Goal: Task Accomplishment & Management: Complete application form

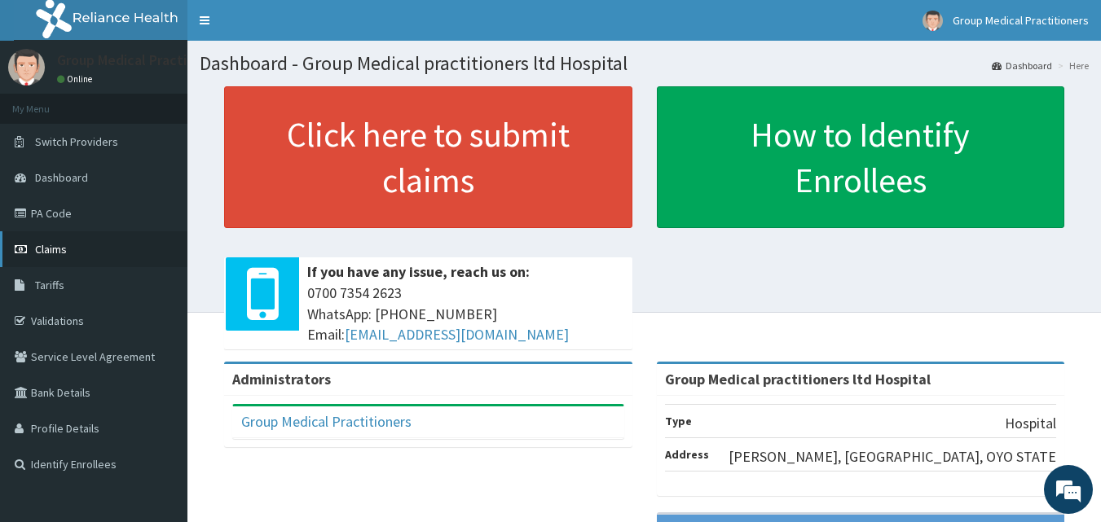
click at [46, 249] on span "Claims" at bounding box center [51, 249] width 32 height 15
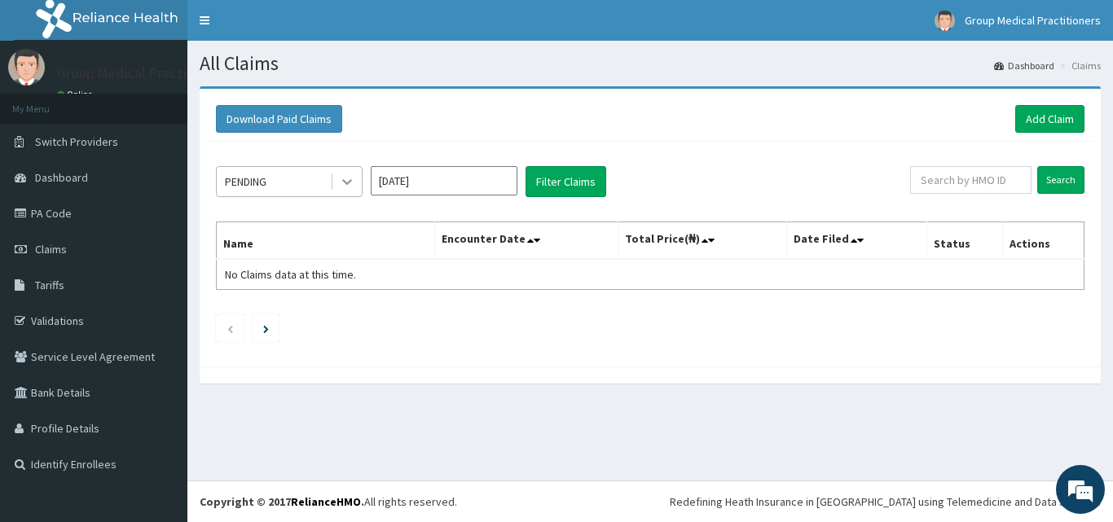
click at [348, 182] on icon at bounding box center [347, 182] width 16 height 16
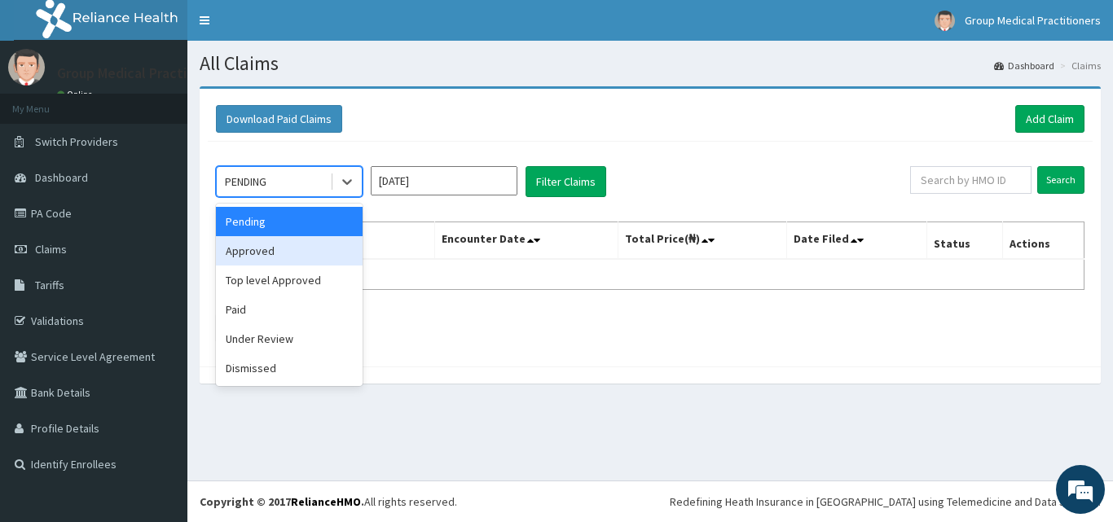
click at [315, 244] on div "Approved" at bounding box center [289, 250] width 147 height 29
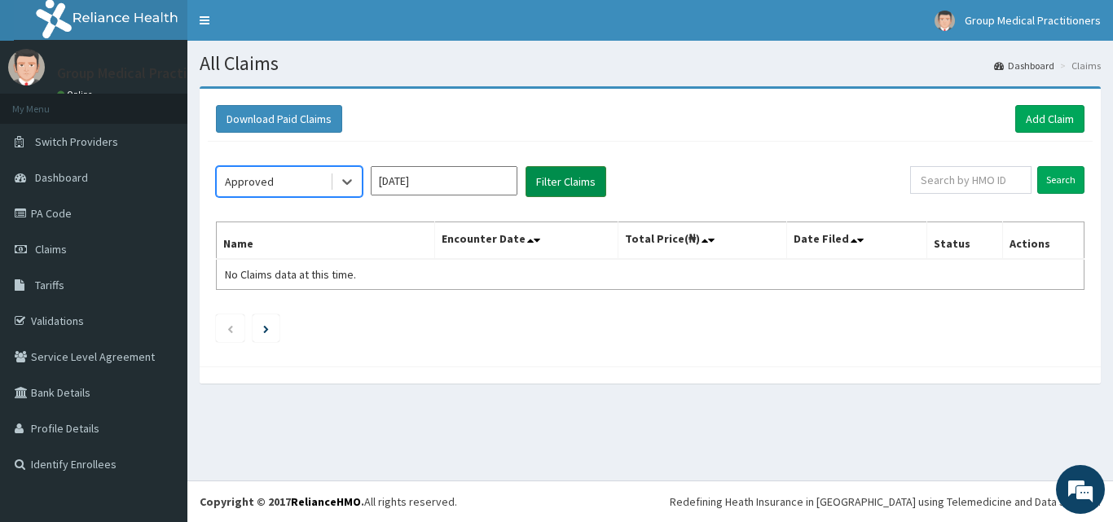
click at [574, 190] on button "Filter Claims" at bounding box center [566, 181] width 81 height 31
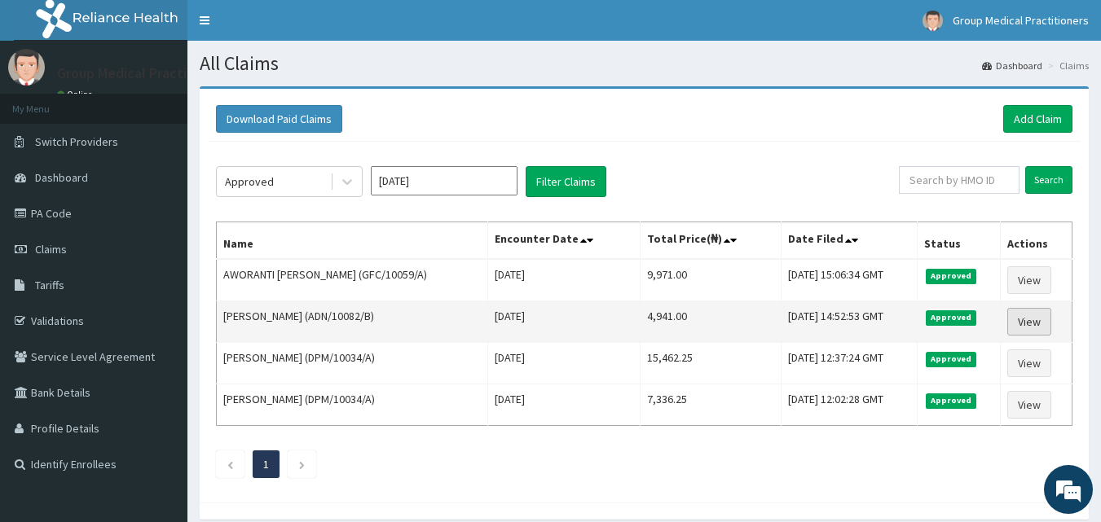
click at [1025, 328] on link "View" at bounding box center [1029, 322] width 44 height 28
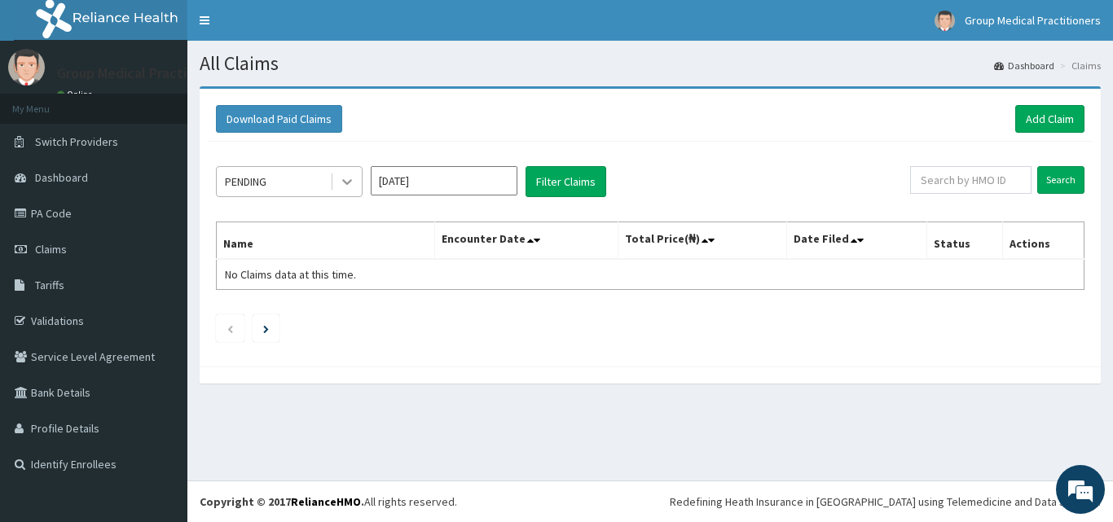
click at [345, 178] on icon at bounding box center [347, 182] width 16 height 16
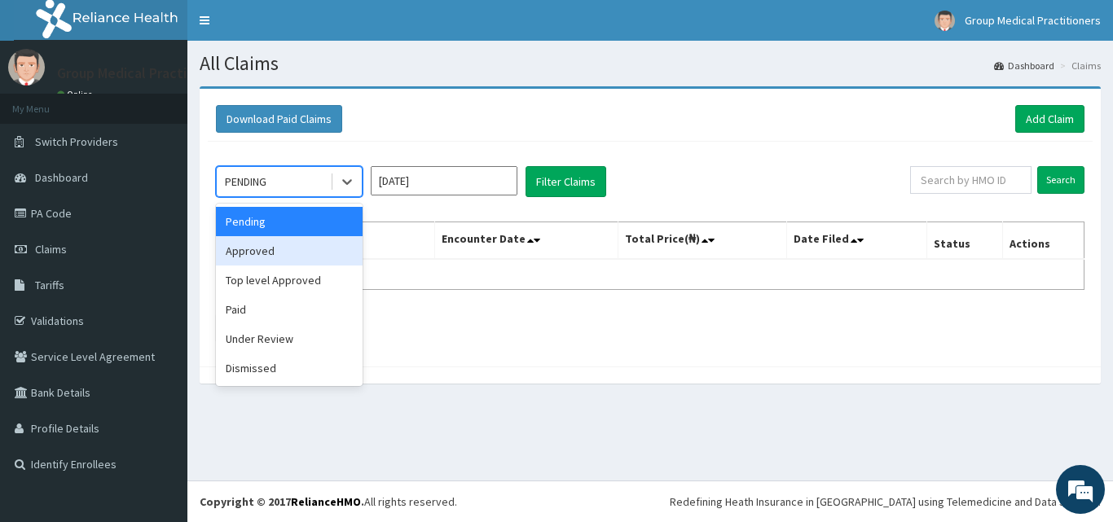
click at [303, 253] on div "Approved" at bounding box center [289, 250] width 147 height 29
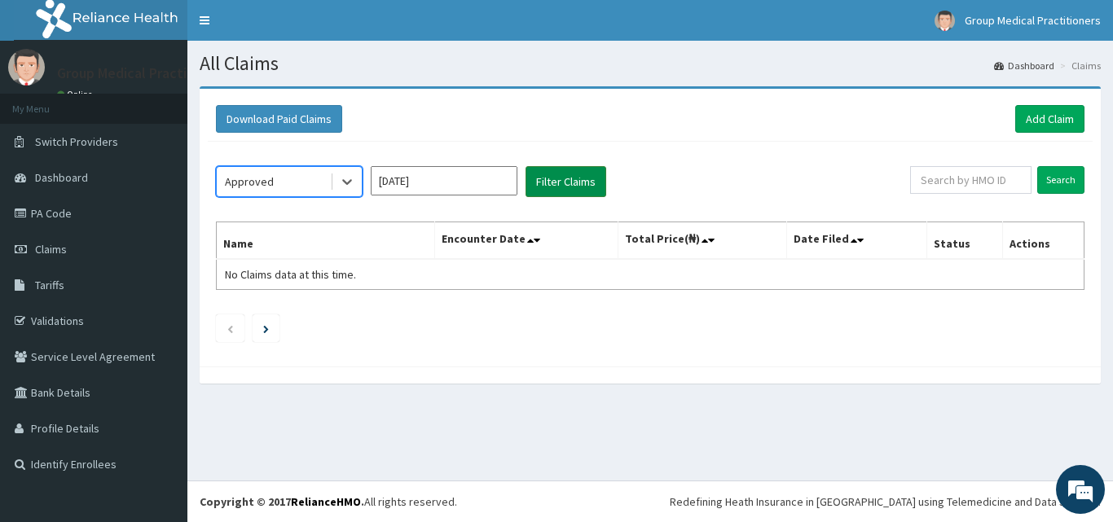
click at [587, 174] on button "Filter Claims" at bounding box center [566, 181] width 81 height 31
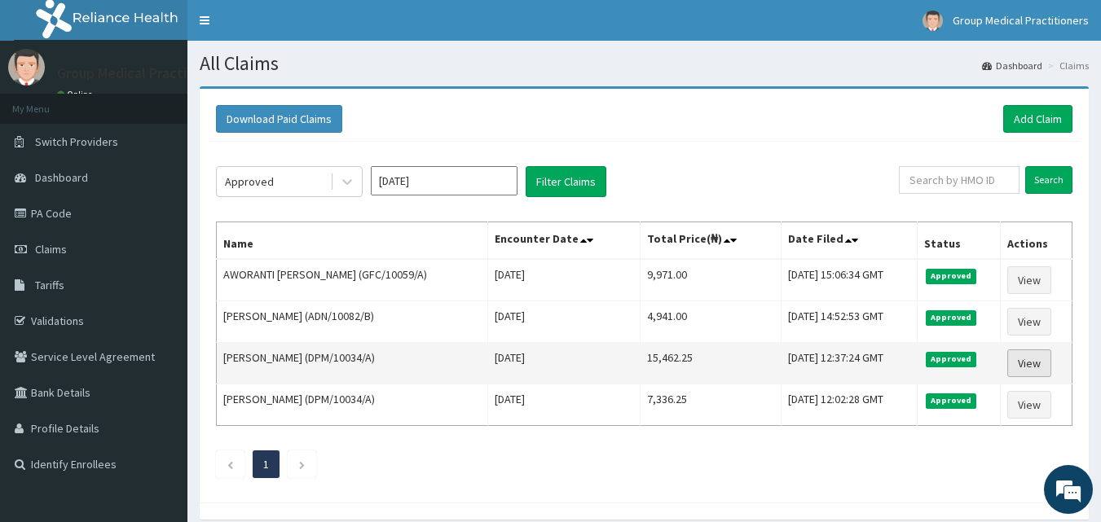
click at [1033, 372] on link "View" at bounding box center [1029, 364] width 44 height 28
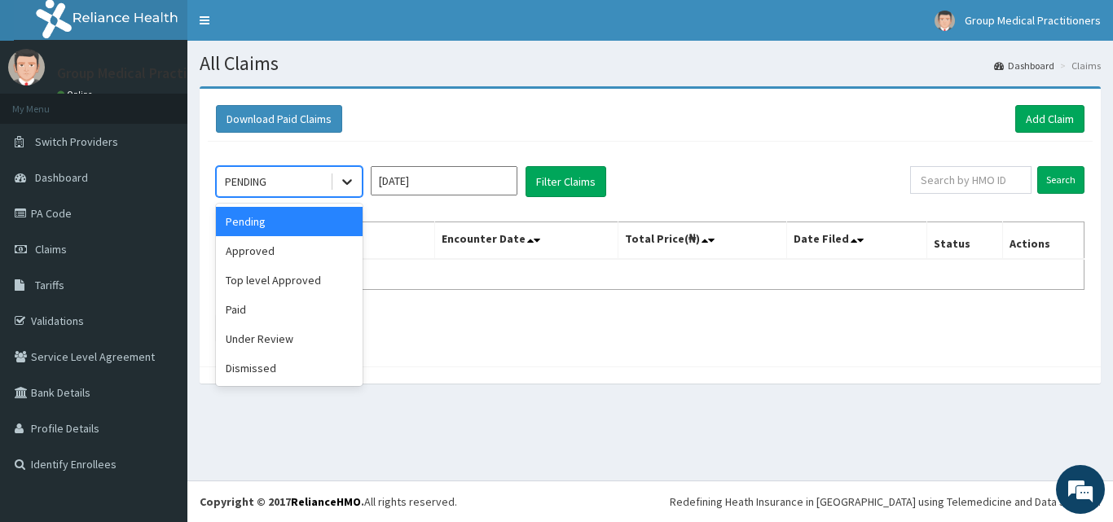
click at [343, 179] on icon at bounding box center [347, 182] width 16 height 16
click at [301, 246] on div "Approved" at bounding box center [289, 250] width 147 height 29
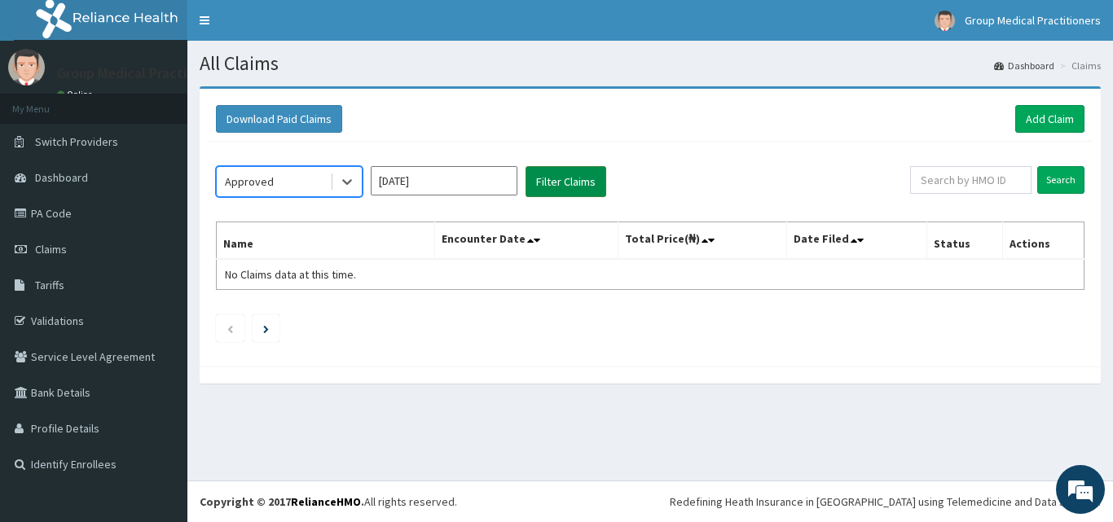
click at [565, 177] on button "Filter Claims" at bounding box center [566, 181] width 81 height 31
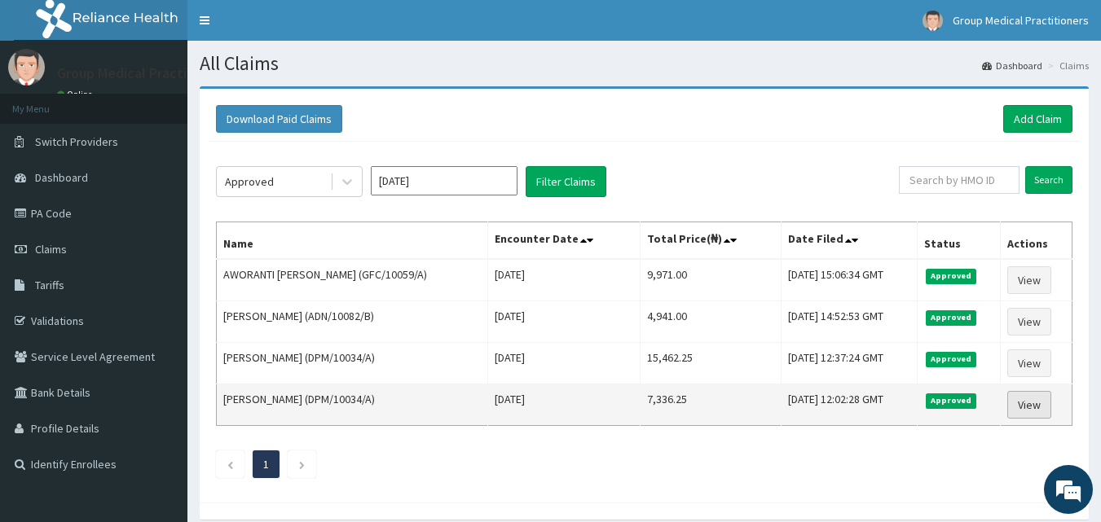
click at [1026, 409] on link "View" at bounding box center [1029, 405] width 44 height 28
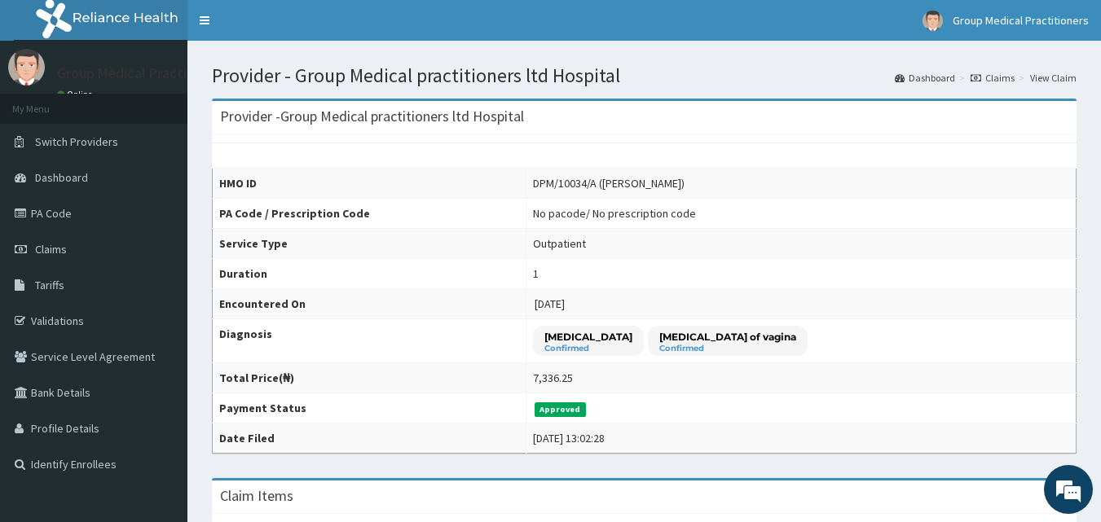
click at [990, 73] on link "Claims" at bounding box center [992, 78] width 44 height 14
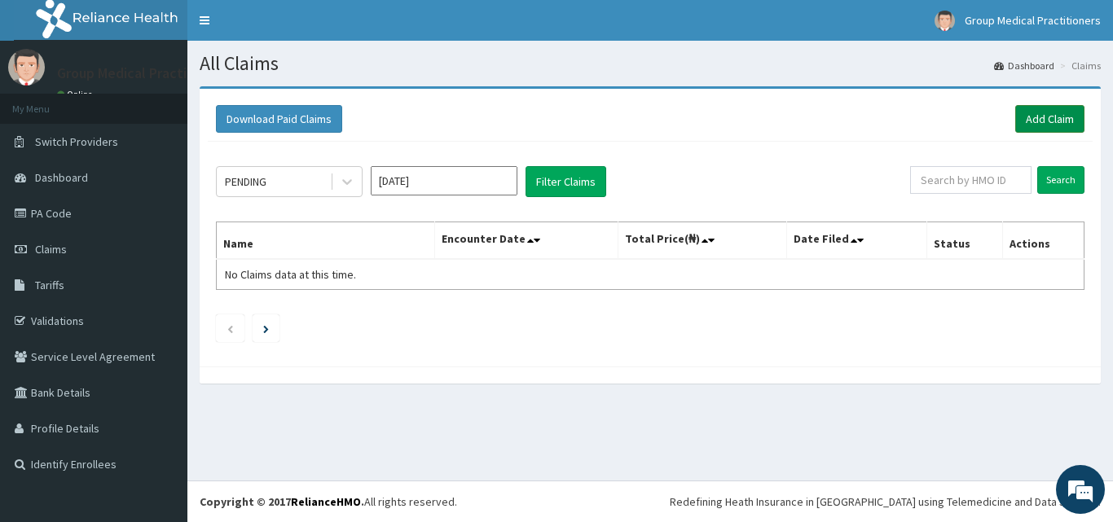
click at [1026, 113] on link "Add Claim" at bounding box center [1049, 119] width 69 height 28
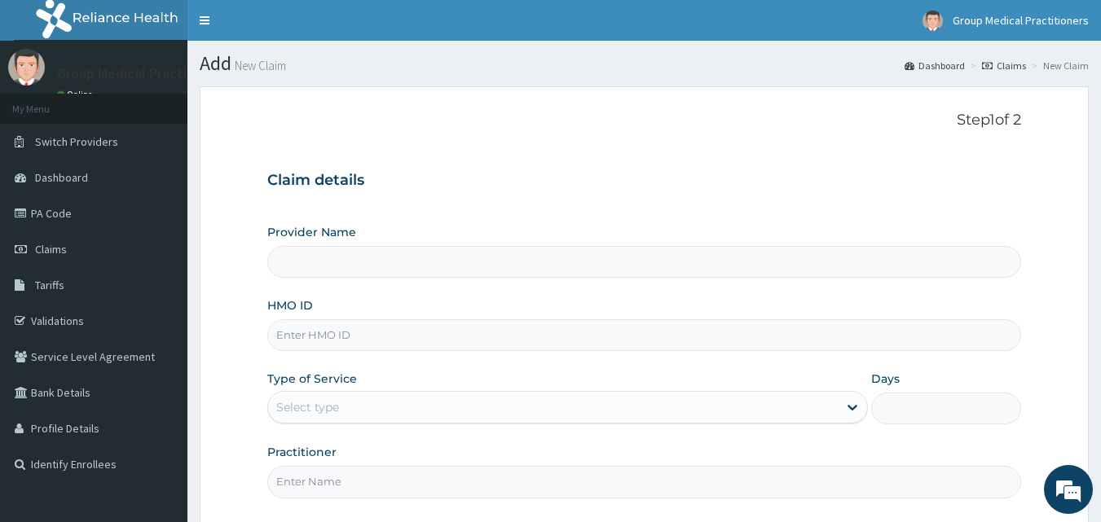
type input "Group Medical practitioners ltd Hospital"
click at [430, 345] on input "HMO ID" at bounding box center [644, 335] width 755 height 32
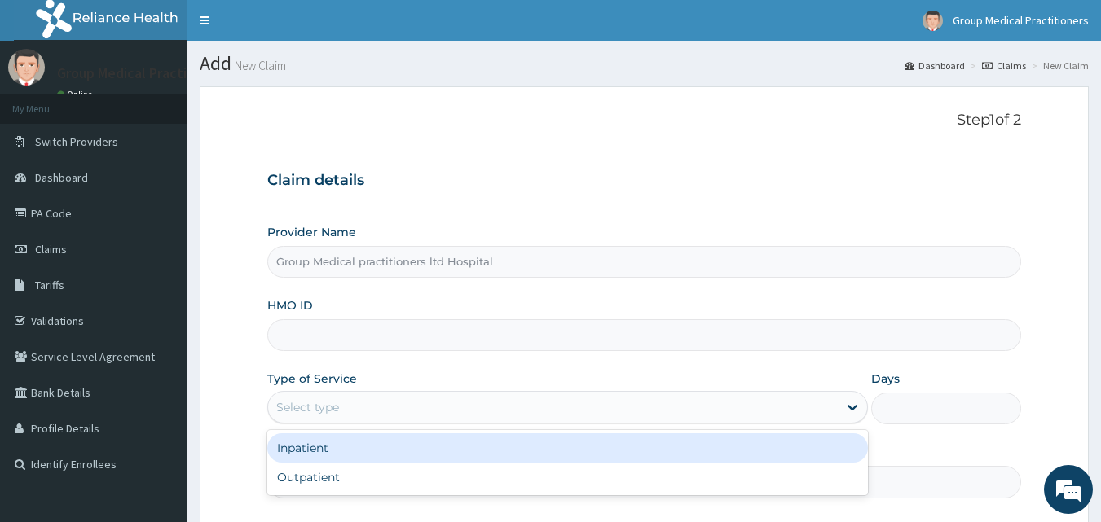
click at [366, 404] on div "Select type" at bounding box center [553, 407] width 570 height 26
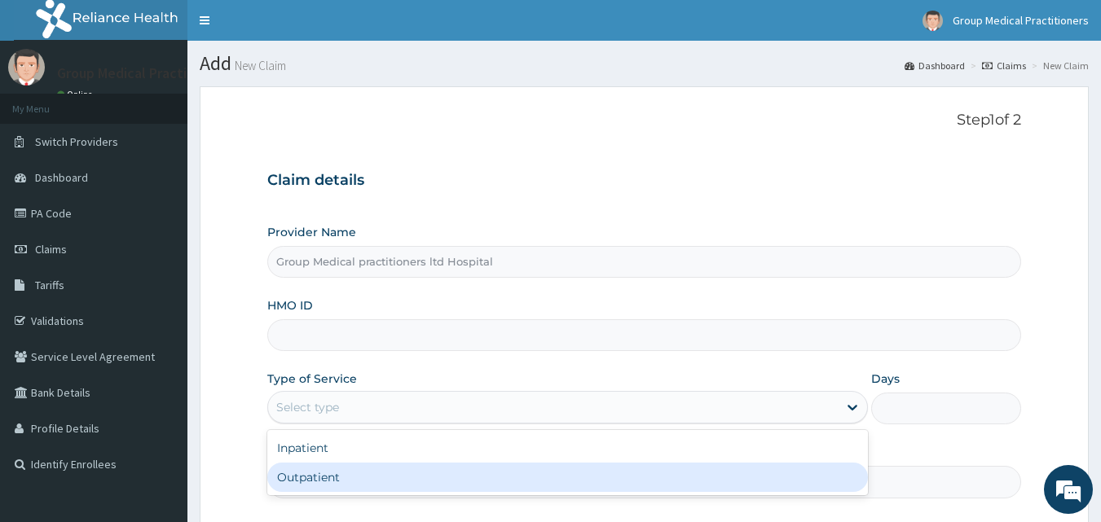
click at [330, 479] on div "Outpatient" at bounding box center [567, 477] width 601 height 29
type input "1"
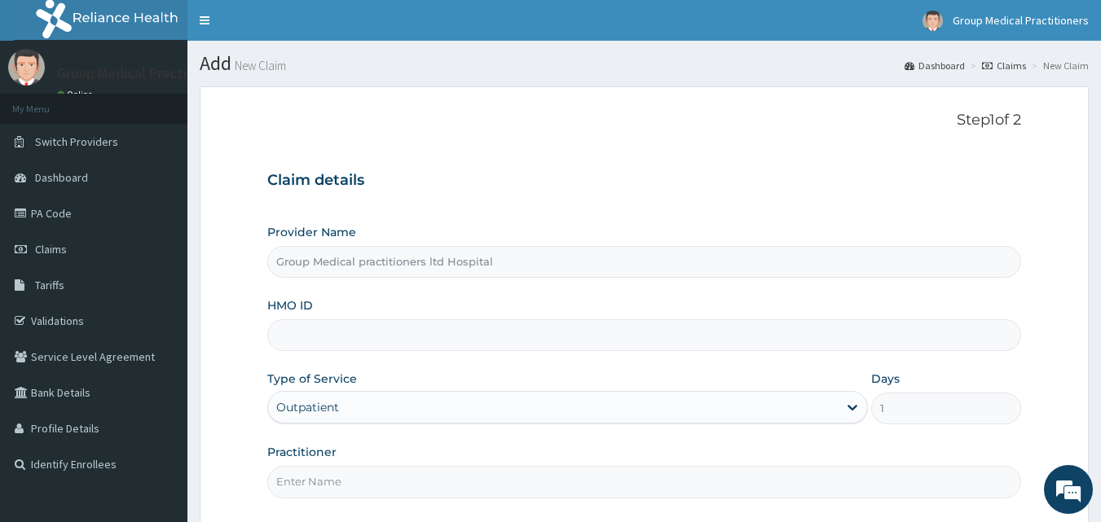
click at [382, 335] on input "HMO ID" at bounding box center [644, 335] width 755 height 32
click at [459, 129] on p "Step 1 of 2" at bounding box center [644, 121] width 755 height 18
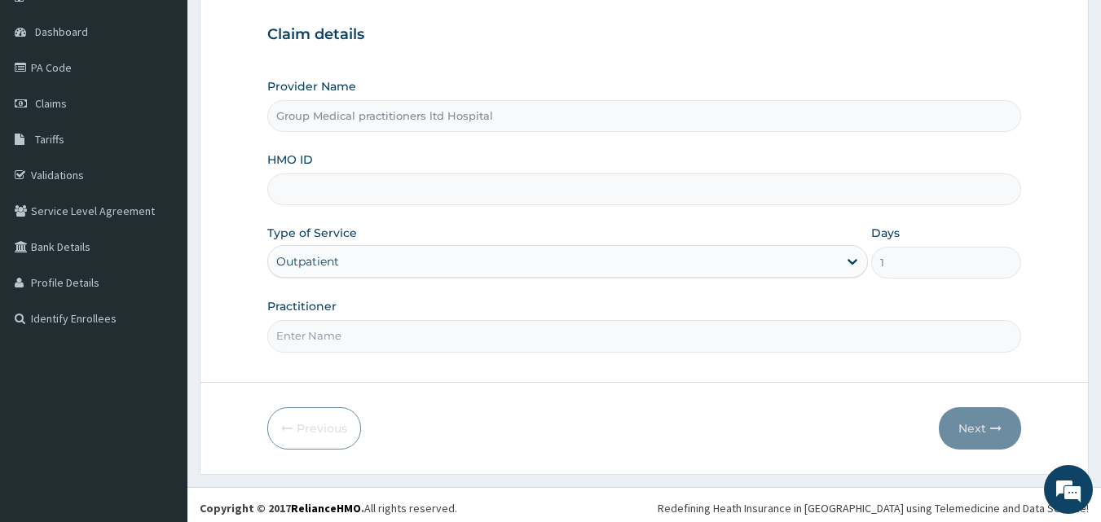
scroll to position [152, 0]
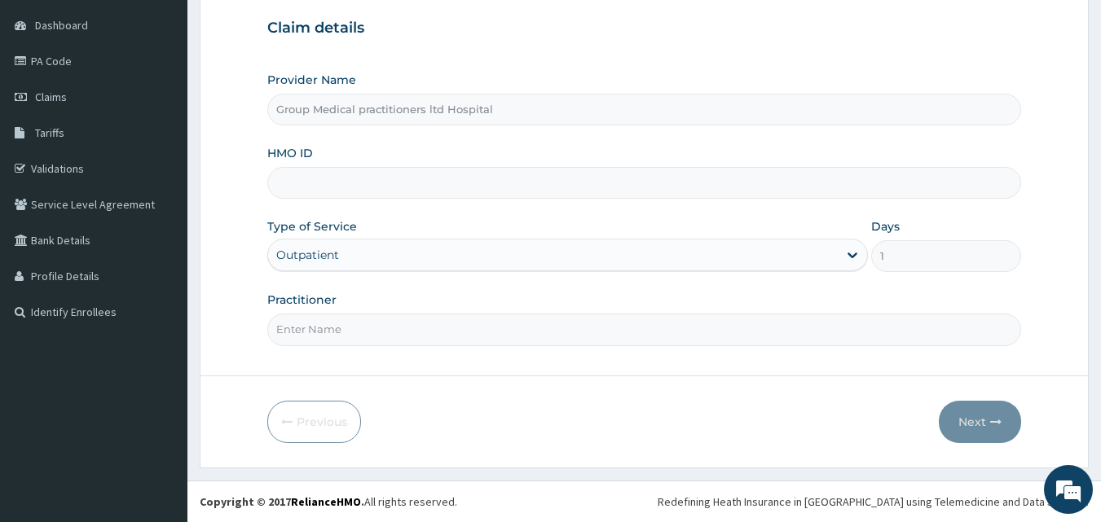
click at [320, 342] on input "Practitioner" at bounding box center [644, 330] width 755 height 32
type input "medical practitioners"
click at [967, 404] on button "Next" at bounding box center [980, 422] width 82 height 42
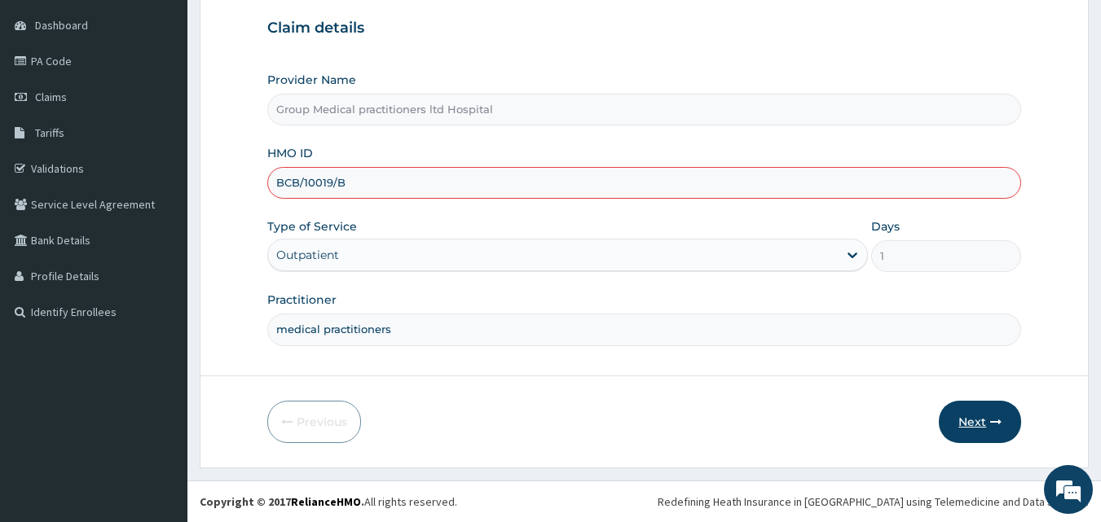
type input "BCB/10019/B"
click at [963, 425] on button "Next" at bounding box center [980, 422] width 82 height 42
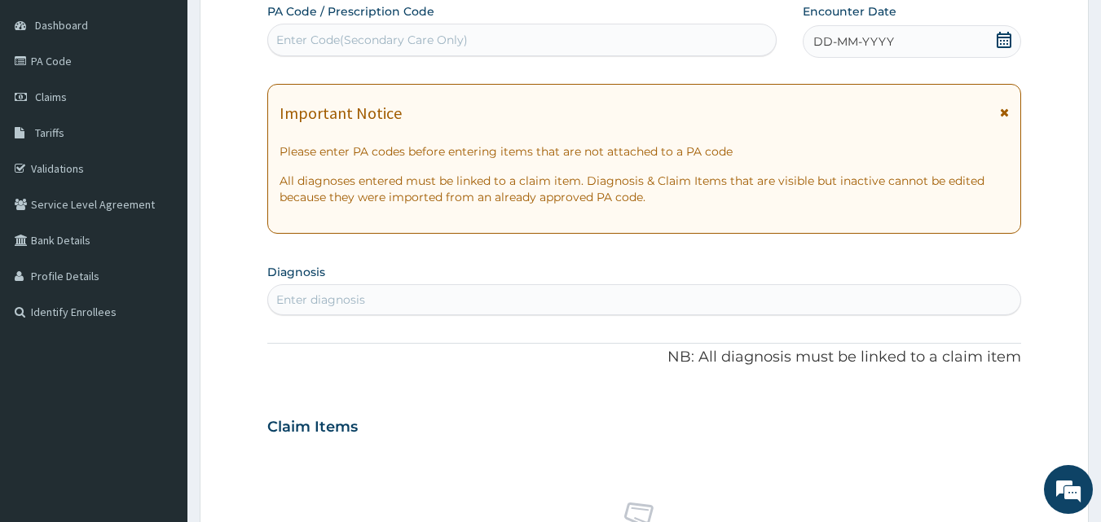
click at [534, 310] on div "Enter diagnosis" at bounding box center [644, 300] width 753 height 26
click at [383, 385] on div "PA Code / Prescription Code Enter Code(Secondary Care Only) Encounter Date DD-M…" at bounding box center [644, 424] width 755 height 843
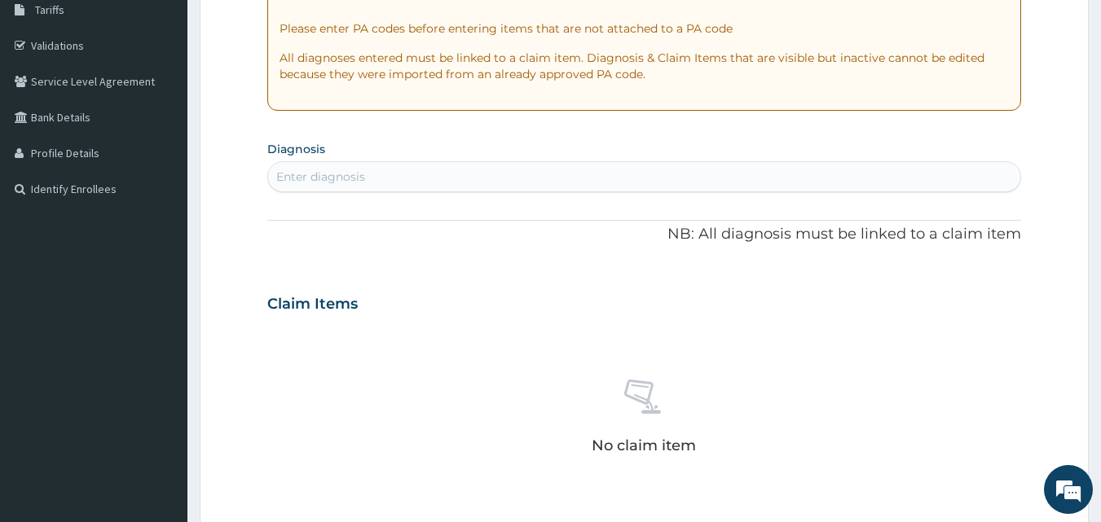
scroll to position [257, 0]
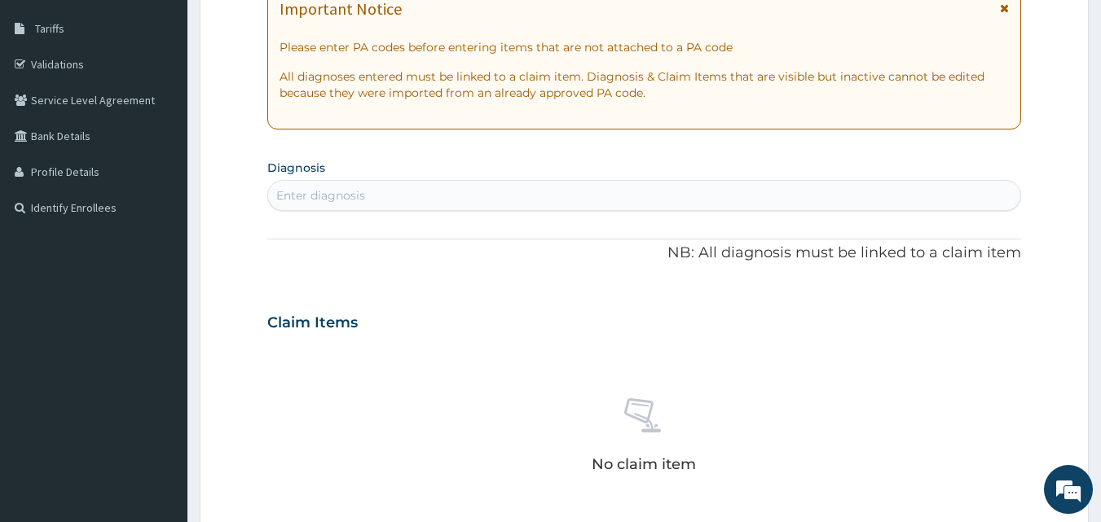
click at [381, 184] on div "Enter diagnosis" at bounding box center [644, 196] width 753 height 26
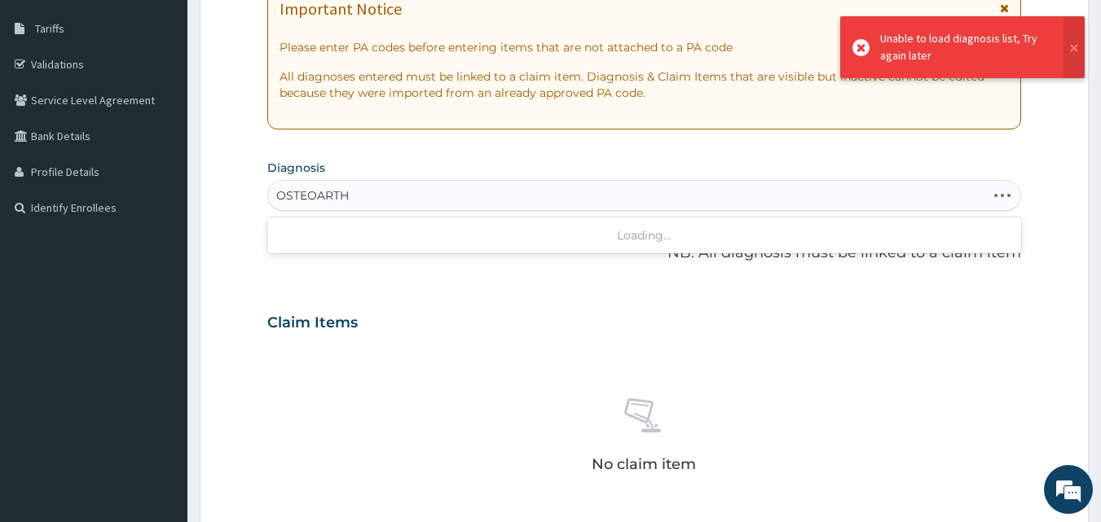
type input "OSTEOARTH"
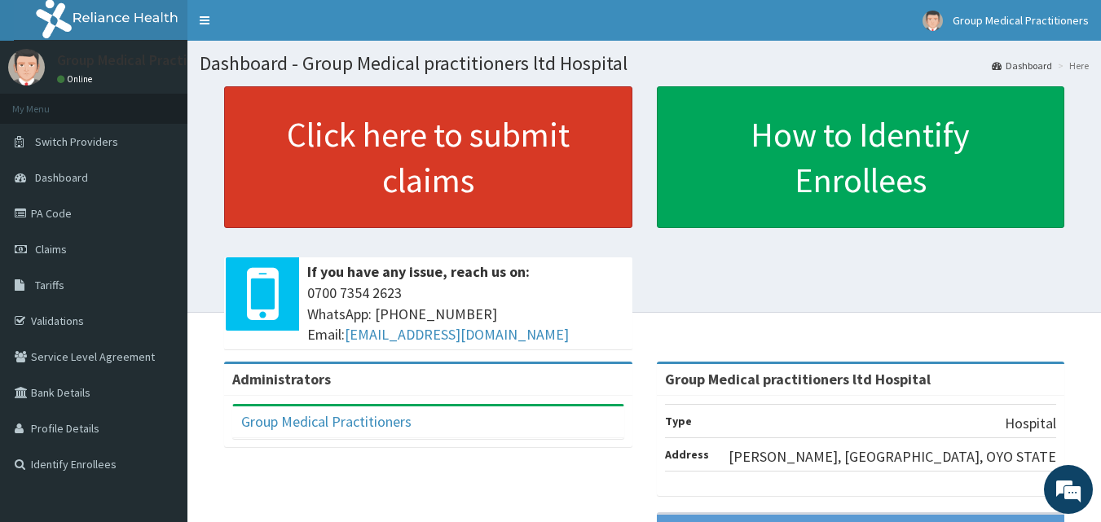
click at [576, 192] on link "Click here to submit claims" at bounding box center [428, 157] width 408 height 142
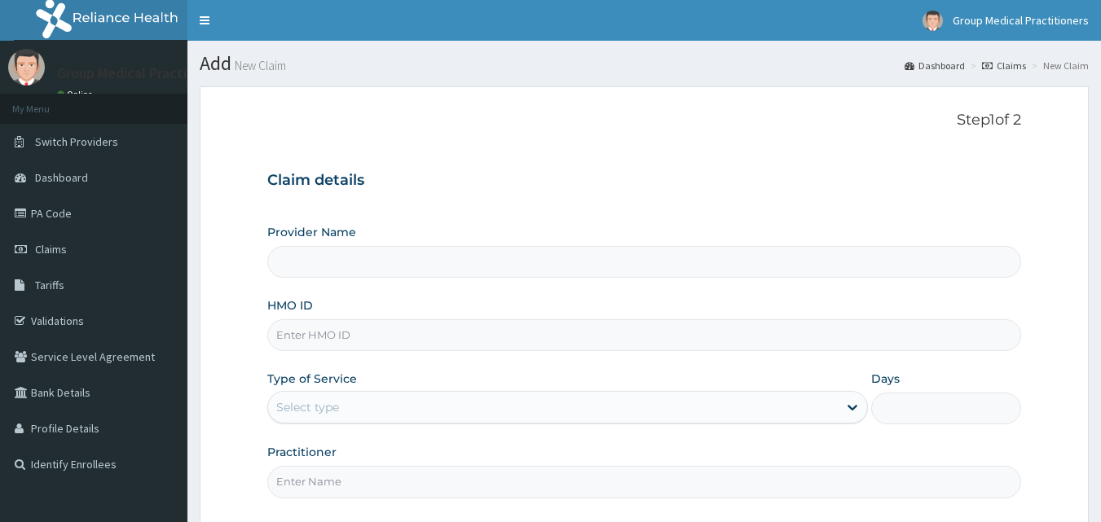
type input "Group Medical practitioners ltd Hospital"
click at [442, 345] on input "HMO ID" at bounding box center [644, 335] width 755 height 32
type input "BCB/10019/B"
click at [403, 409] on div "Select type" at bounding box center [553, 407] width 570 height 26
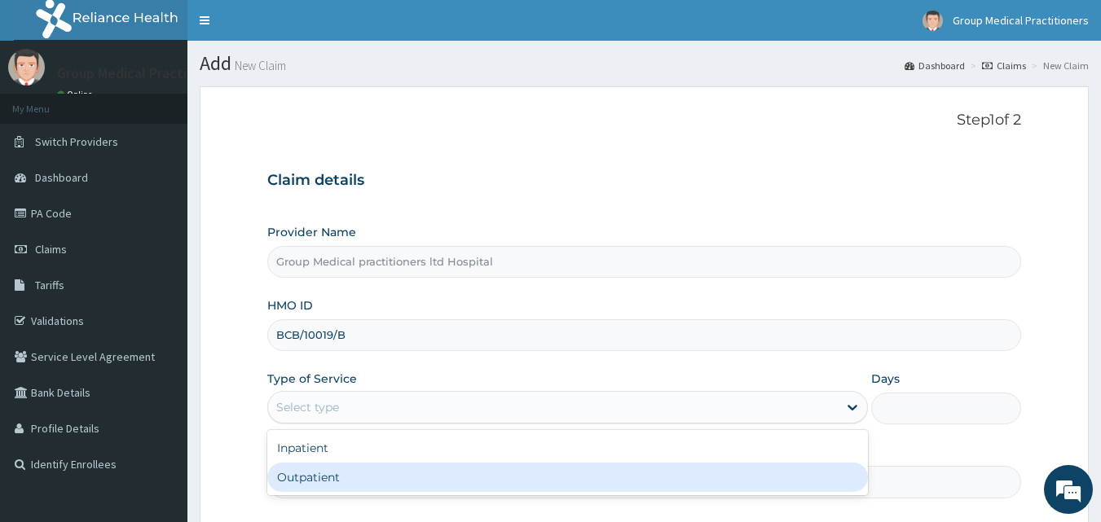
click at [349, 482] on div "Outpatient" at bounding box center [567, 477] width 601 height 29
type input "1"
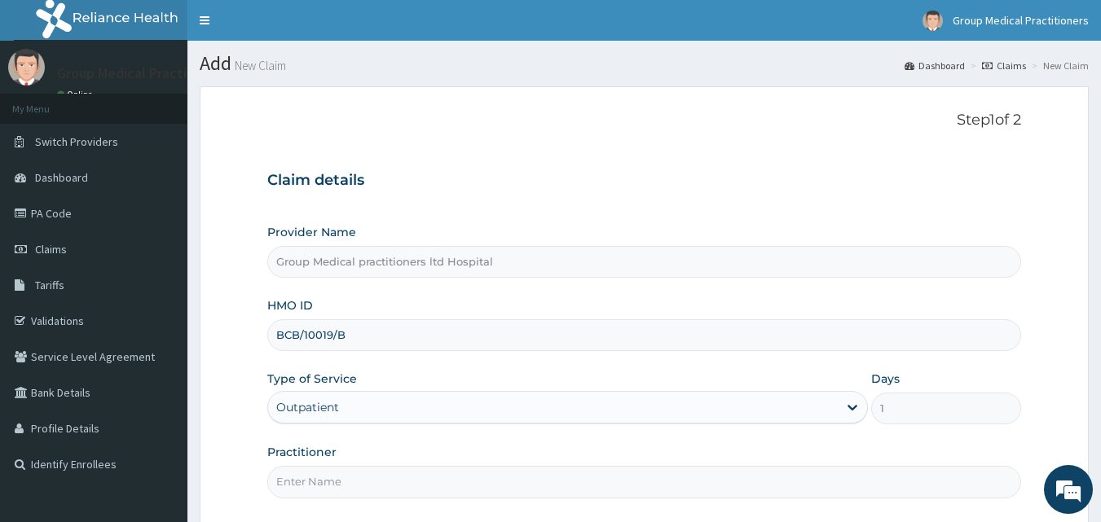
click at [349, 482] on input "Practitioner" at bounding box center [644, 482] width 755 height 32
type input "medical practitioners"
click at [240, 447] on form "Step 1 of 2 Claim details Provider Name Group Medical practitioners ltd Hospita…" at bounding box center [644, 353] width 889 height 535
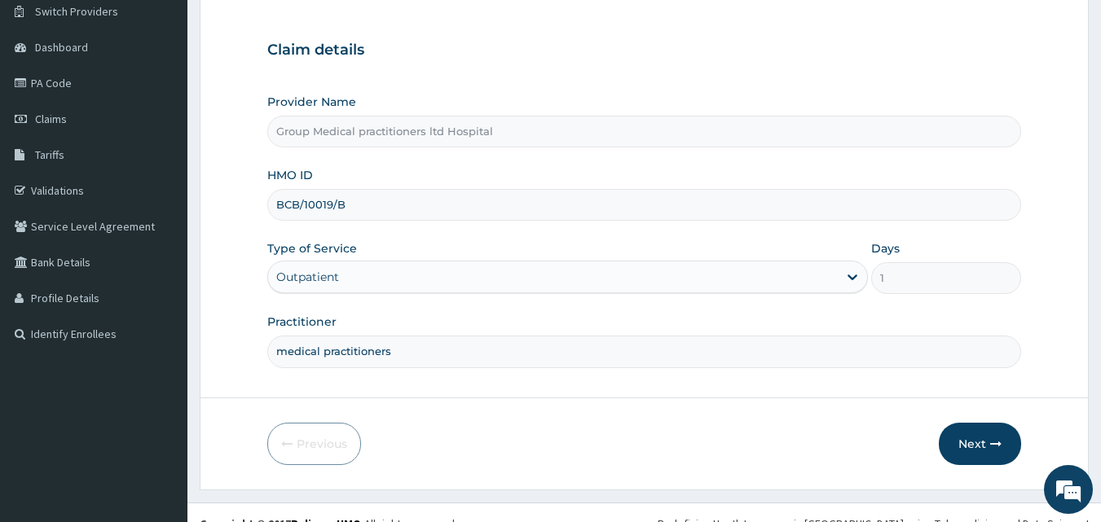
scroll to position [152, 0]
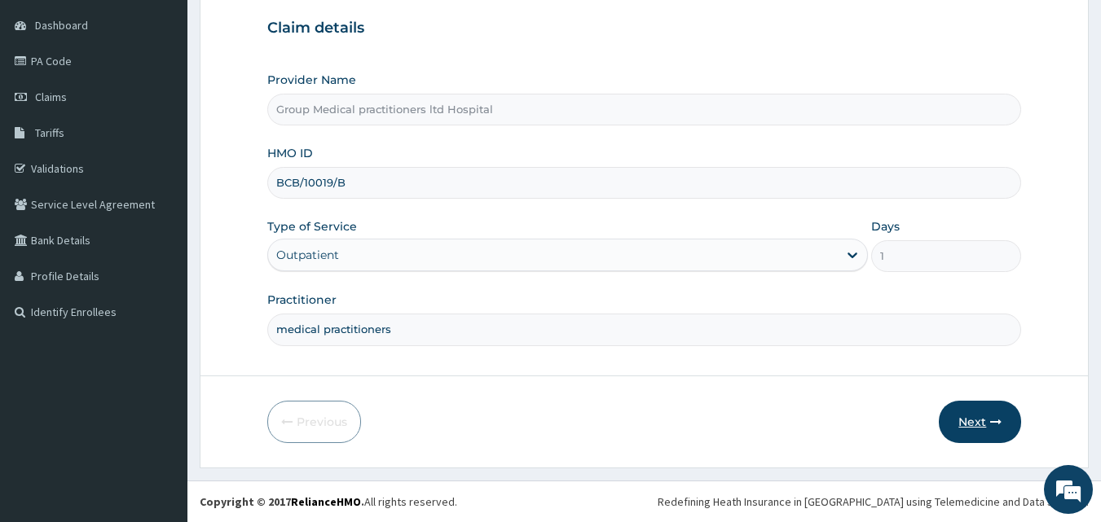
click at [965, 423] on button "Next" at bounding box center [980, 422] width 82 height 42
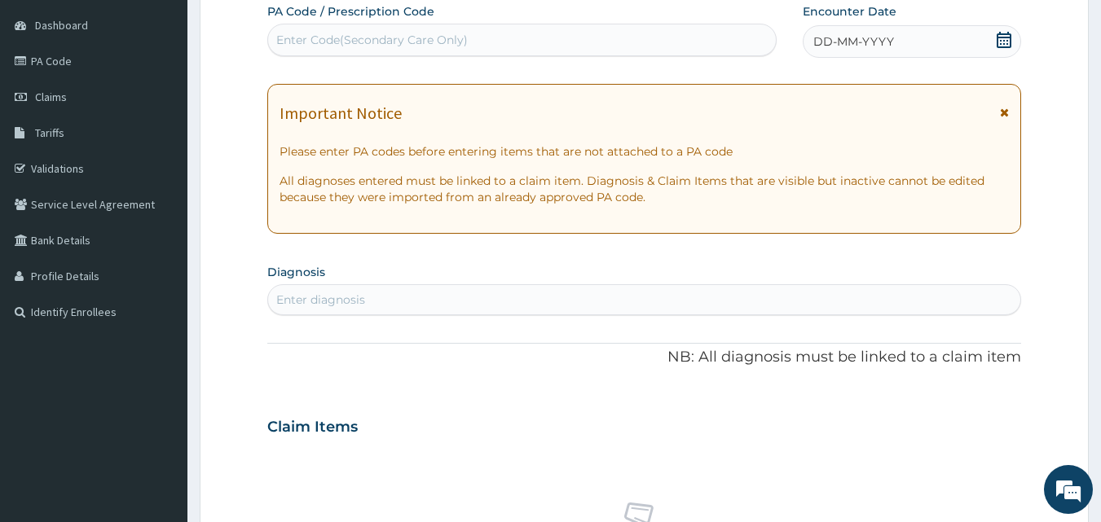
click at [866, 50] on span "DD-MM-YYYY" at bounding box center [853, 41] width 81 height 16
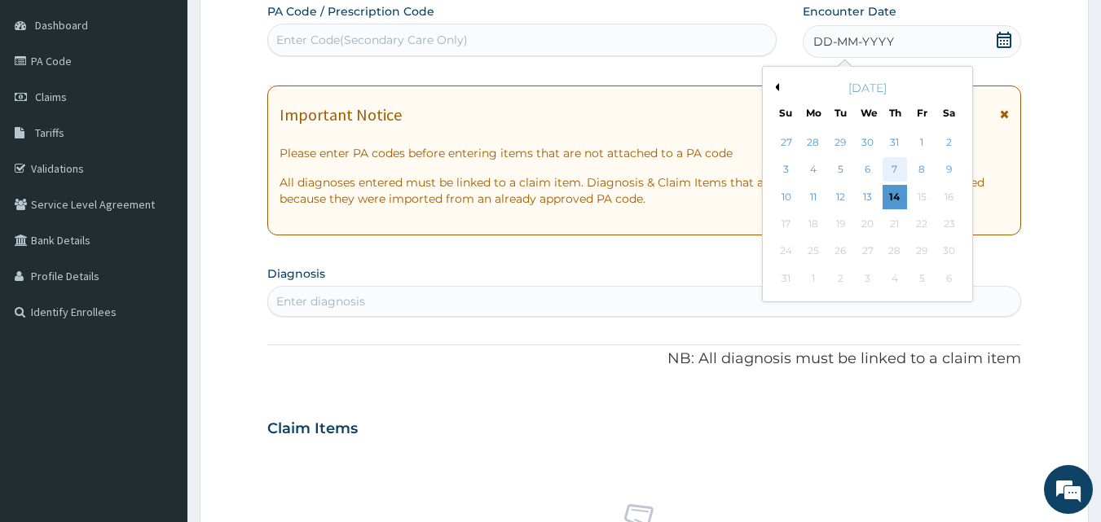
click at [895, 167] on div "7" at bounding box center [894, 170] width 24 height 24
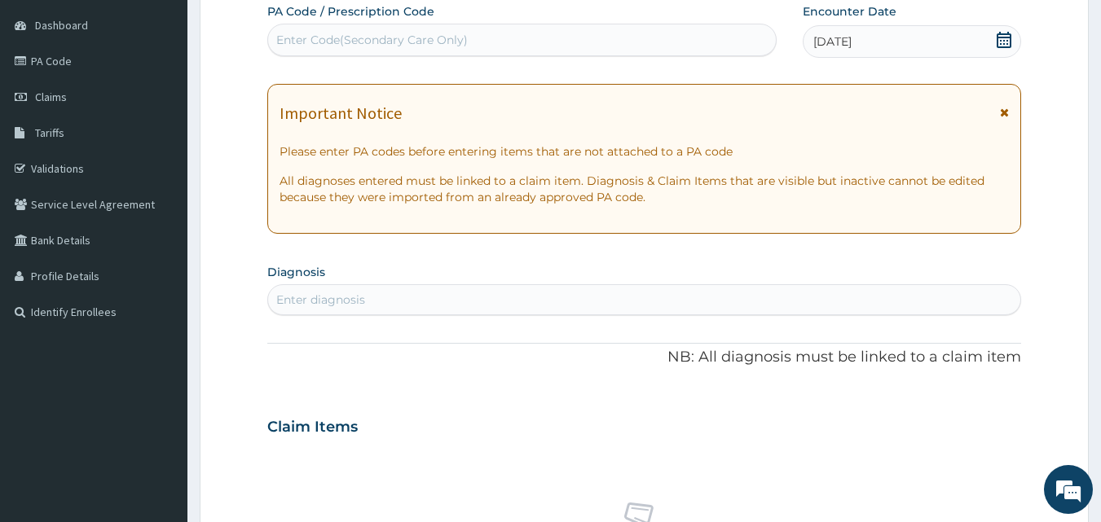
click at [598, 305] on div "Enter diagnosis" at bounding box center [644, 300] width 753 height 26
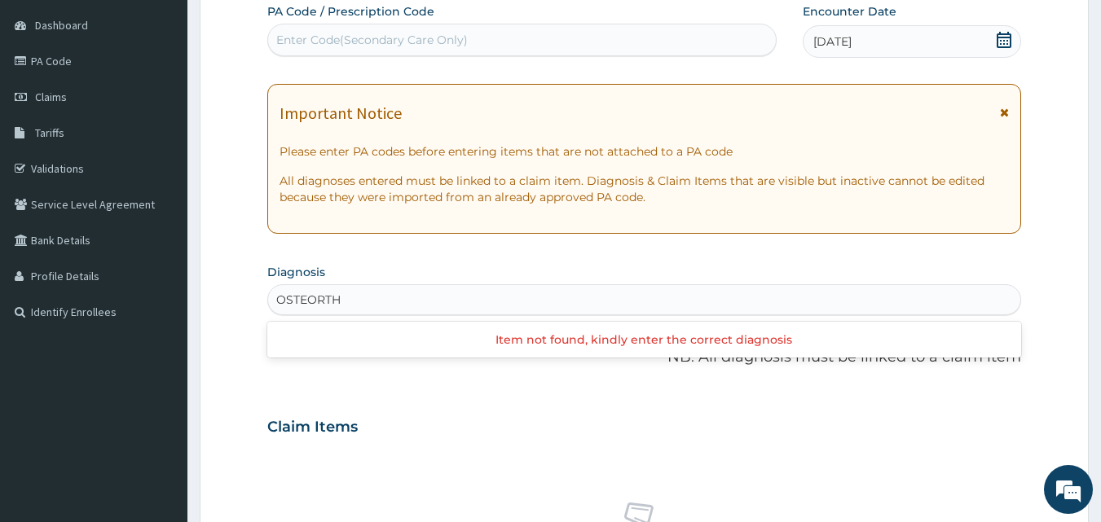
type input "OSTEORTH"
